Goal: Task Accomplishment & Management: Complete application form

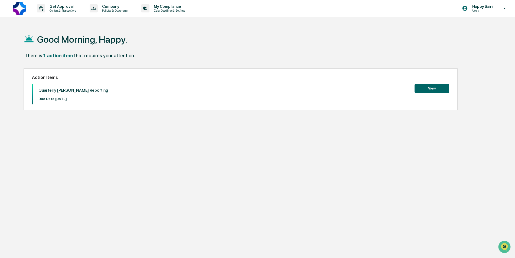
click at [419, 89] on button "View" at bounding box center [431, 88] width 35 height 9
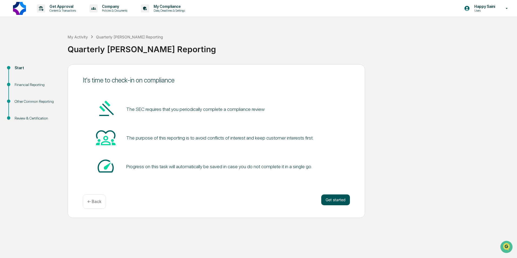
click at [336, 199] on button "Get started" at bounding box center [335, 200] width 29 height 11
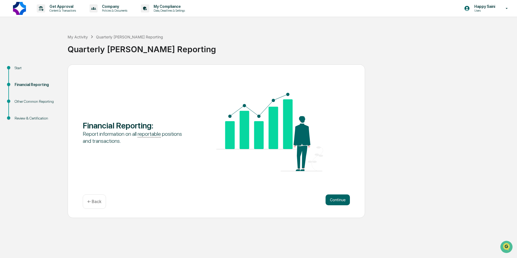
click at [336, 199] on button "Continue" at bounding box center [338, 200] width 24 height 11
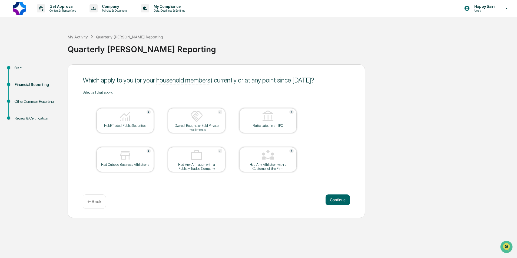
click at [336, 199] on button "Continue" at bounding box center [338, 200] width 24 height 11
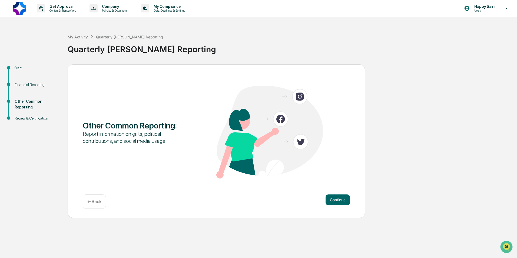
click at [336, 199] on button "Continue" at bounding box center [338, 200] width 24 height 11
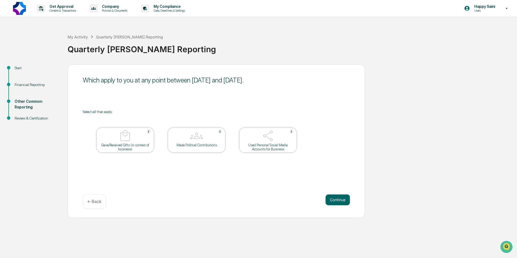
click at [108, 206] on div "Continue ← Back" at bounding box center [216, 202] width 267 height 14
click at [100, 204] on p "← Back" at bounding box center [94, 201] width 14 height 5
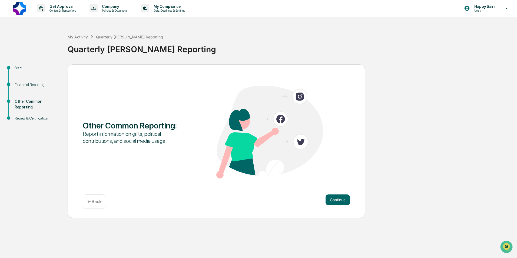
click at [100, 204] on p "← Back" at bounding box center [94, 201] width 14 height 5
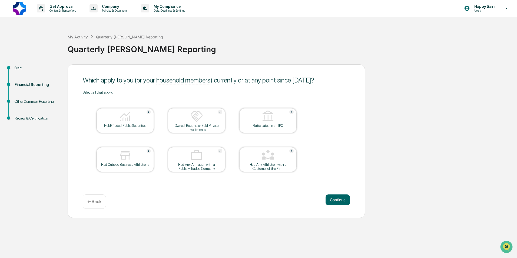
click at [129, 129] on div "Held/Traded Public Securities" at bounding box center [125, 120] width 57 height 25
click at [108, 131] on div "Held/Traded Public Securities" at bounding box center [125, 120] width 57 height 25
click at [326, 196] on button "Continue" at bounding box center [338, 200] width 24 height 11
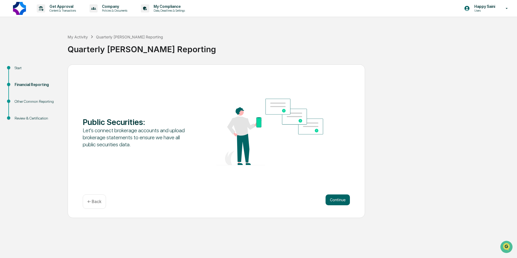
click at [87, 202] on div "← Back" at bounding box center [94, 202] width 23 height 14
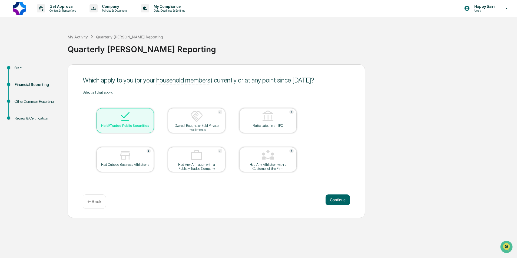
click at [218, 132] on div "Owned, Bought, or Sold Private Investments" at bounding box center [196, 120] width 57 height 25
click at [340, 201] on button "Continue" at bounding box center [338, 200] width 24 height 11
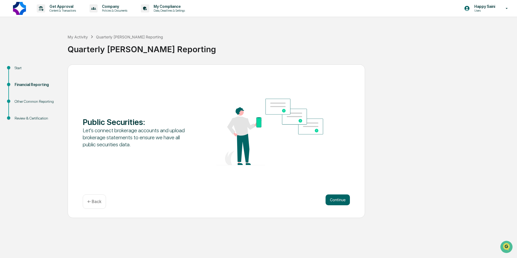
click at [340, 201] on button "Continue" at bounding box center [338, 200] width 24 height 11
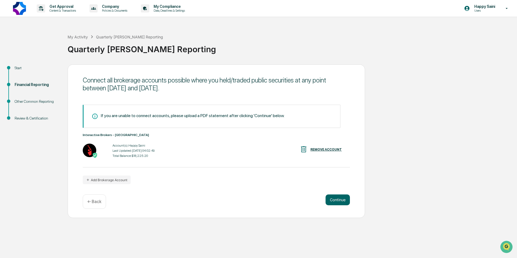
click at [340, 201] on button "Continue" at bounding box center [338, 200] width 24 height 11
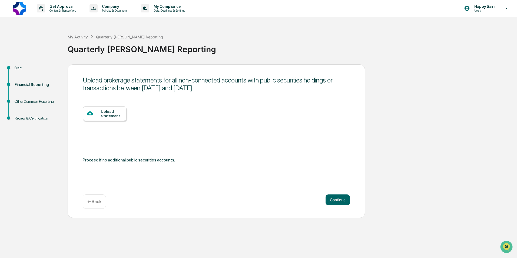
click at [340, 201] on button "Continue" at bounding box center [338, 200] width 24 height 11
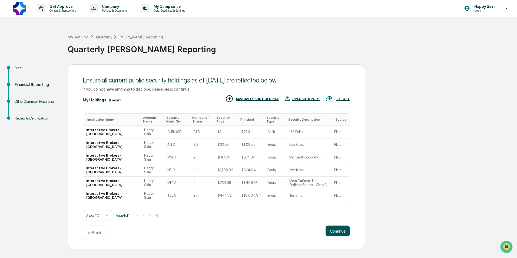
click at [339, 231] on button "Continue" at bounding box center [338, 231] width 24 height 11
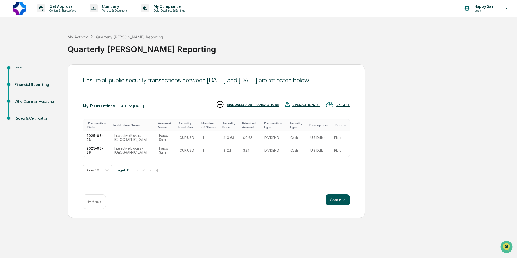
click at [341, 201] on button "Continue" at bounding box center [338, 200] width 24 height 11
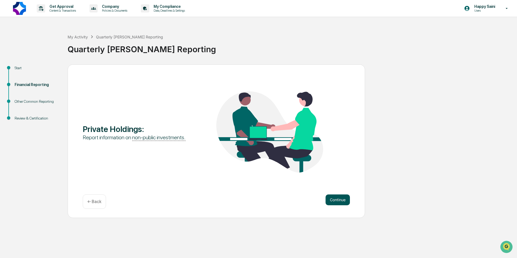
click at [339, 200] on button "Continue" at bounding box center [338, 200] width 24 height 11
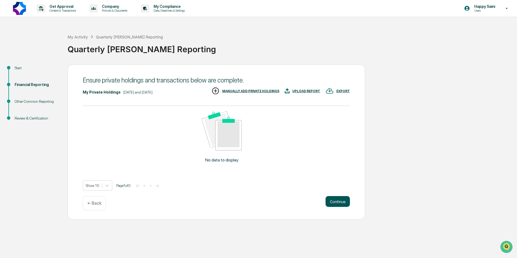
click at [339, 200] on button "Continue" at bounding box center [338, 201] width 24 height 11
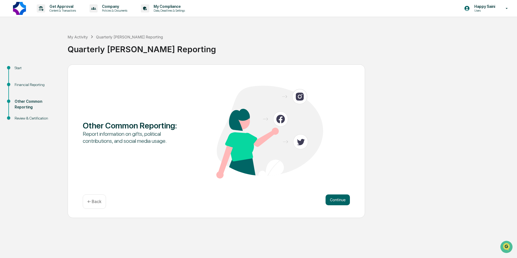
click at [339, 200] on button "Continue" at bounding box center [338, 200] width 24 height 11
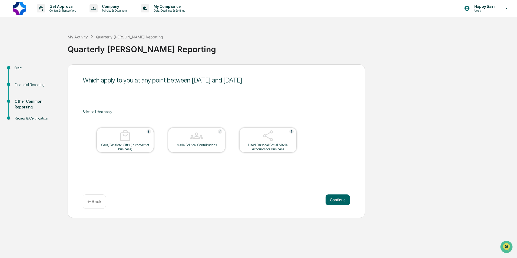
click at [126, 148] on div "Gave/Received Gifts (in context of business)" at bounding box center [125, 147] width 49 height 8
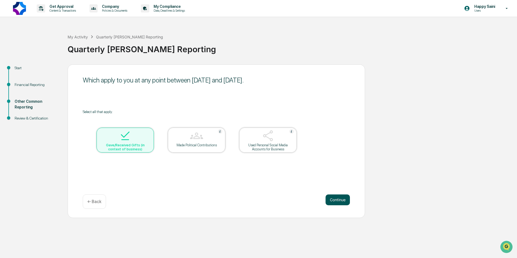
click at [332, 200] on button "Continue" at bounding box center [338, 200] width 24 height 11
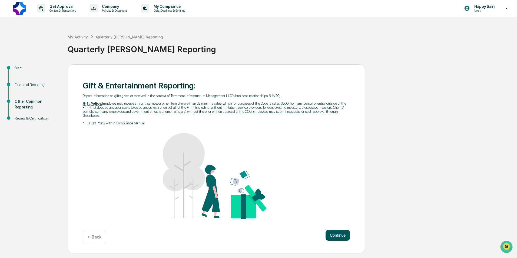
click at [342, 233] on button "Continue" at bounding box center [338, 235] width 24 height 11
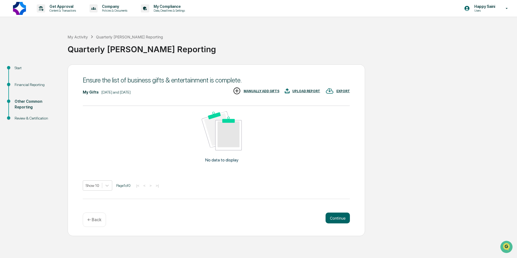
click at [92, 216] on div "← Back" at bounding box center [94, 220] width 23 height 14
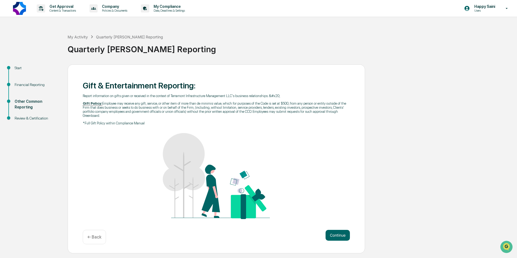
click at [94, 230] on div "← Back" at bounding box center [94, 237] width 23 height 14
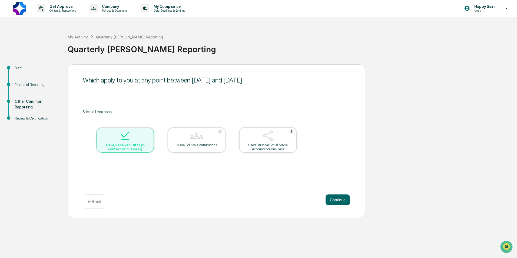
click at [136, 143] on div at bounding box center [125, 136] width 54 height 14
click at [107, 143] on div "Gave/Received Gifts (in context of business)" at bounding box center [125, 147] width 49 height 8
click at [334, 203] on button "Continue" at bounding box center [338, 200] width 24 height 11
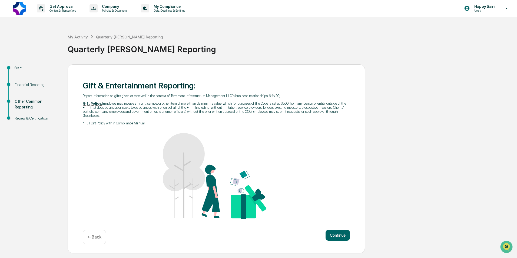
click at [88, 235] on p "← Back" at bounding box center [94, 237] width 14 height 5
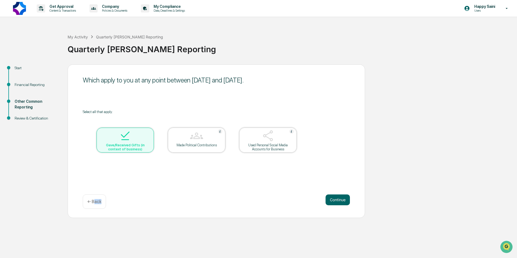
drag, startPoint x: 94, startPoint y: 206, endPoint x: 93, endPoint y: 224, distance: 18.4
click at [93, 224] on div "Get Approval Content & Transactions Company Policies & Documents My Compliance …" at bounding box center [258, 129] width 517 height 258
drag, startPoint x: 93, startPoint y: 224, endPoint x: 121, endPoint y: 150, distance: 78.8
click at [121, 150] on div "Gave/Received Gifts (in context of business)" at bounding box center [125, 147] width 49 height 8
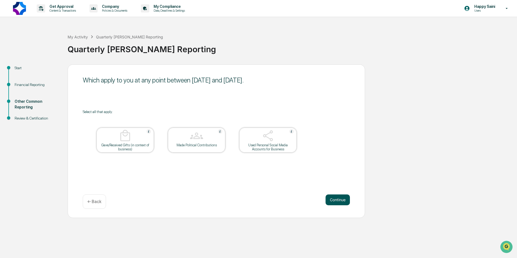
click at [341, 199] on button "Continue" at bounding box center [338, 200] width 24 height 11
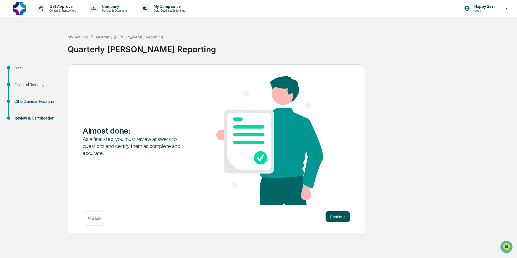
click at [339, 220] on button "Continue" at bounding box center [338, 216] width 24 height 11
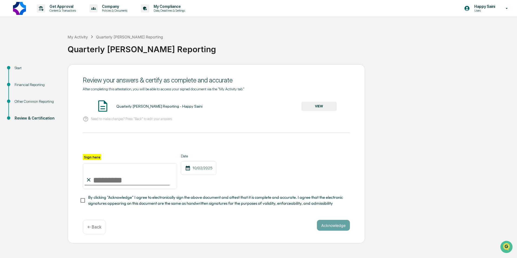
click at [102, 176] on input "Sign here" at bounding box center [130, 176] width 94 height 26
type input "**********"
click at [348, 230] on button "Acknowledge" at bounding box center [333, 225] width 33 height 11
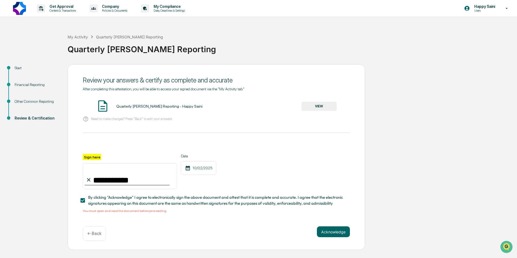
click at [330, 106] on button "VIEW" at bounding box center [319, 106] width 35 height 9
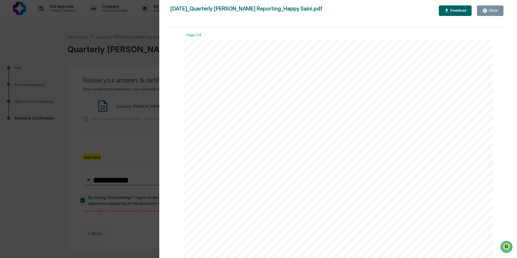
click at [153, 55] on div "Version History [DATE] 01:17 PM Happy Saini [DATE]_Quarterly [PERSON_NAME] Repo…" at bounding box center [258, 129] width 517 height 258
click at [498, 12] on button "Close" at bounding box center [490, 10] width 27 height 11
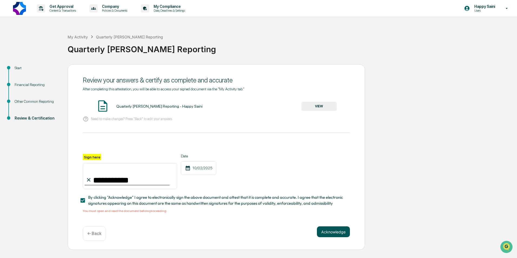
click at [343, 232] on button "Acknowledge" at bounding box center [333, 231] width 33 height 11
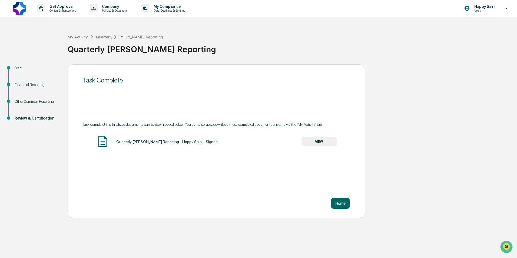
click at [333, 209] on div "Task Complete Task complete! The finalized documents can be downloaded below. Y…" at bounding box center [217, 141] width 298 height 154
click at [338, 208] on button "Home" at bounding box center [340, 203] width 19 height 11
